Goal: Book appointment/travel/reservation

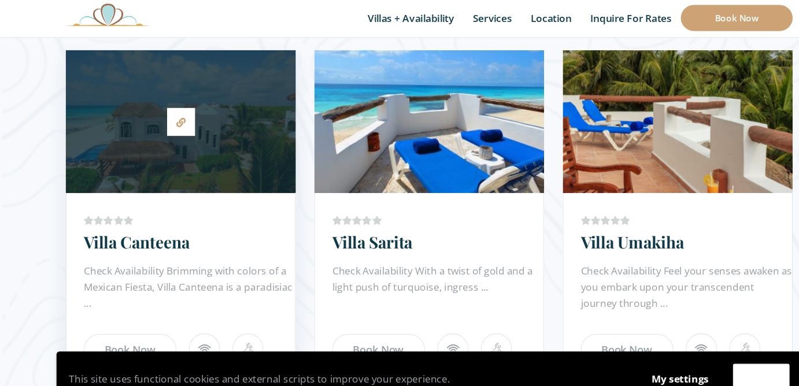
scroll to position [700, 0]
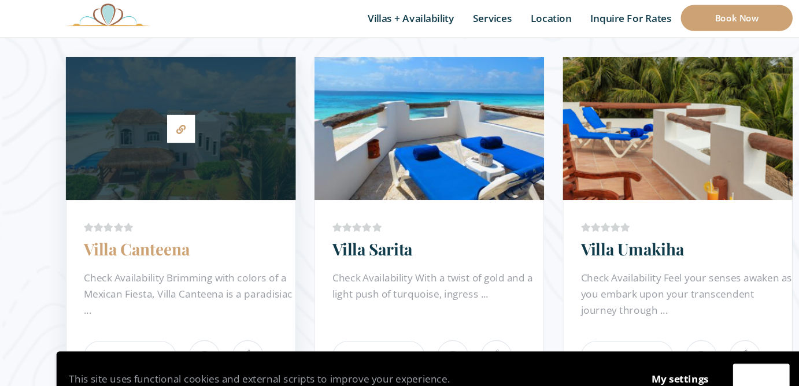
click at [175, 236] on link "Villa Canteena" at bounding box center [127, 231] width 98 height 20
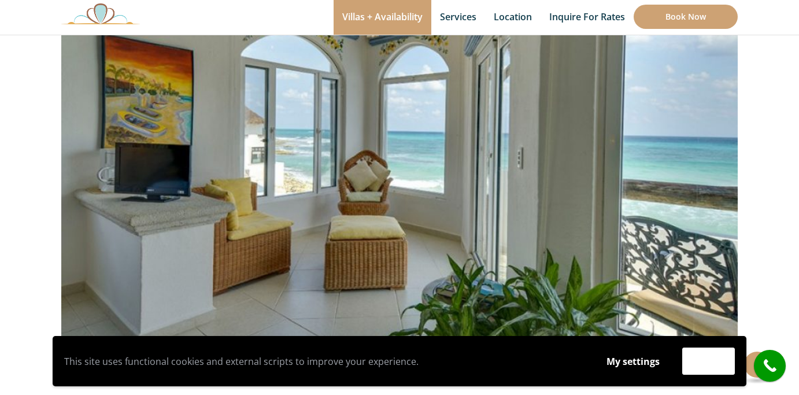
scroll to position [158, 0]
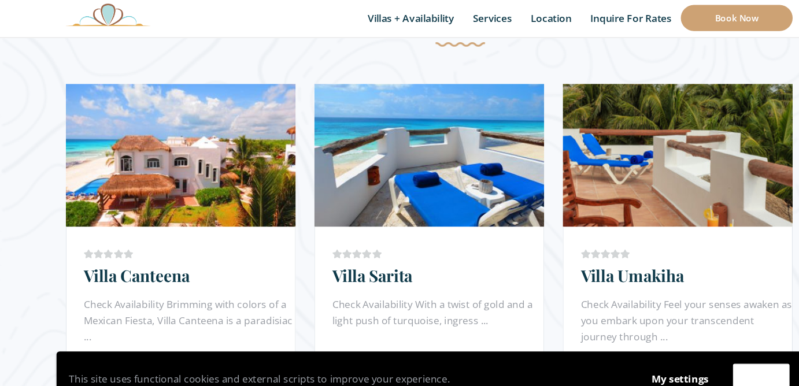
scroll to position [710, 0]
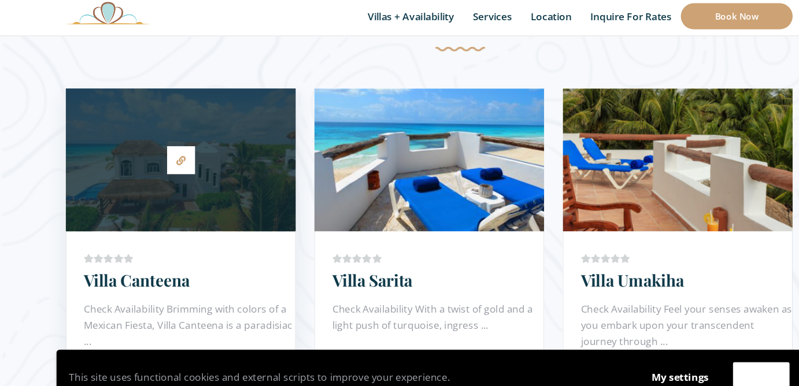
click at [228, 172] on div at bounding box center [168, 150] width 214 height 121
click at [203, 220] on div "Price Starting From: $1,065.0 Night Villa Canteena Check Availability Brimming …" at bounding box center [168, 325] width 214 height 216
click at [204, 179] on div at bounding box center [168, 150] width 214 height 121
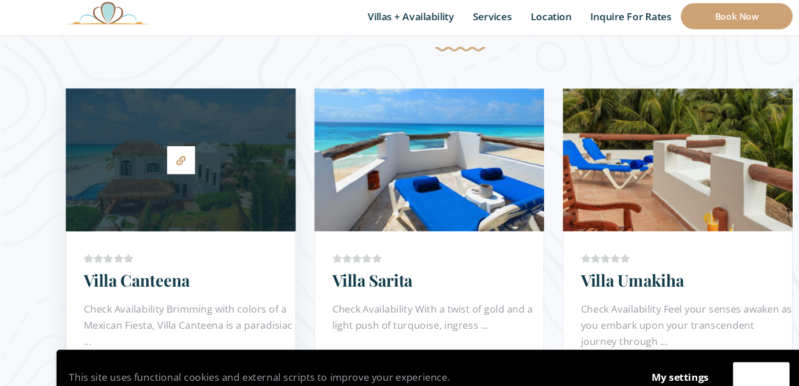
click at [204, 179] on div at bounding box center [168, 150] width 214 height 121
click at [237, 189] on div at bounding box center [168, 150] width 214 height 121
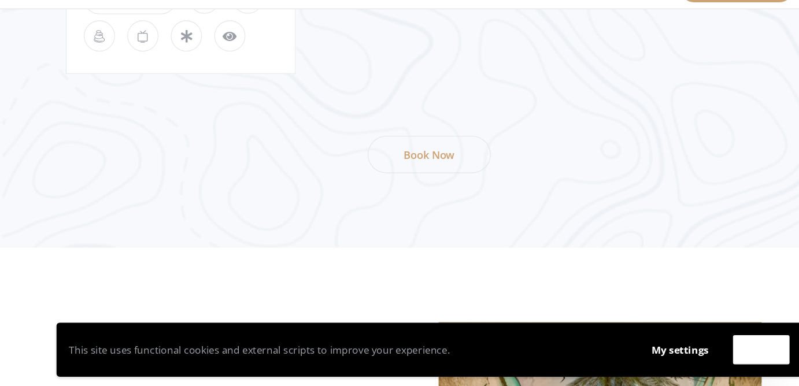
scroll to position [1820, 0]
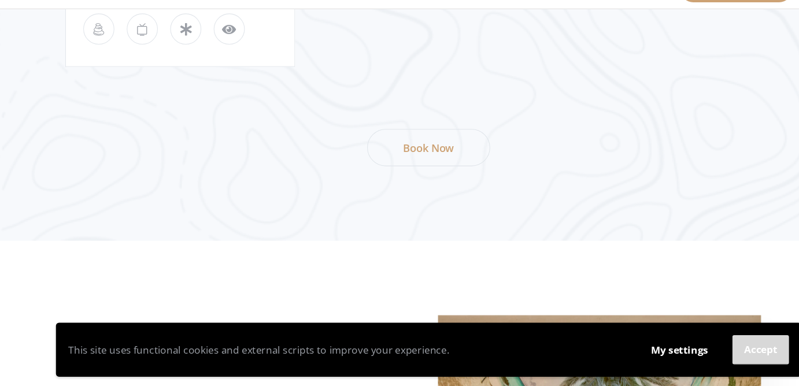
drag, startPoint x: 684, startPoint y: 290, endPoint x: 691, endPoint y: 324, distance: 34.9
click at [691, 339] on button "Accept" at bounding box center [708, 352] width 53 height 27
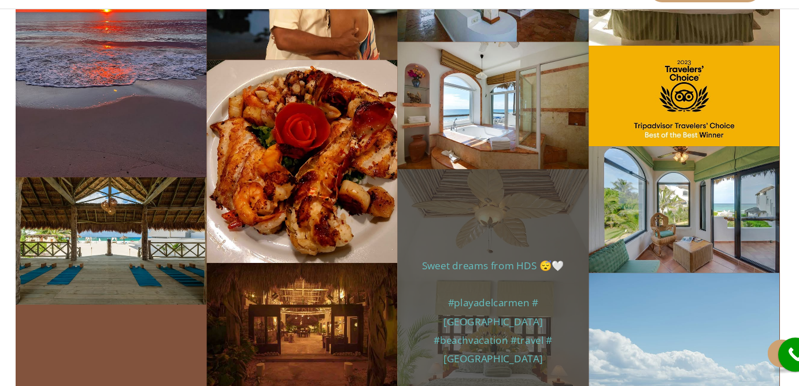
scroll to position [7411, 0]
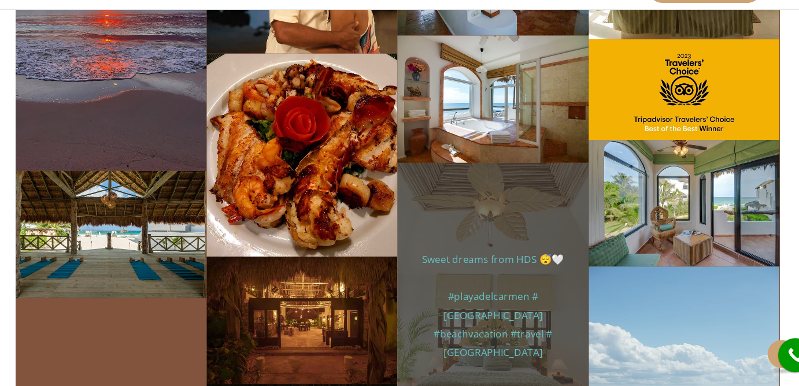
click at [470, 301] on div "haciendadelsecreto 2y Sweet dreams from HDS 😴🤍 #playadelcarmen #[GEOGRAPHIC_DAT…" at bounding box center [489, 311] width 178 height 266
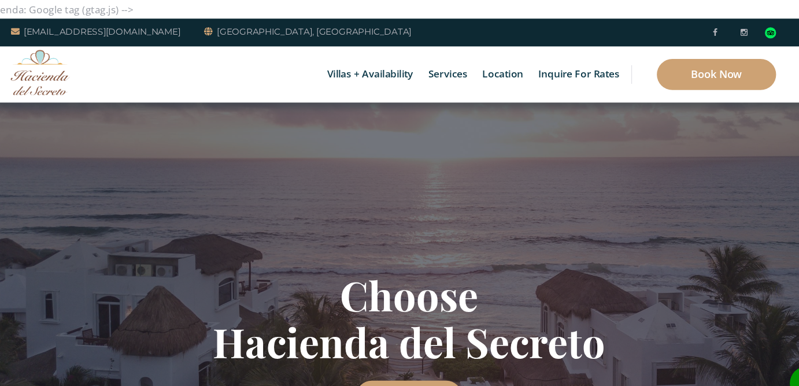
scroll to position [0, 0]
